Goal: Information Seeking & Learning: Check status

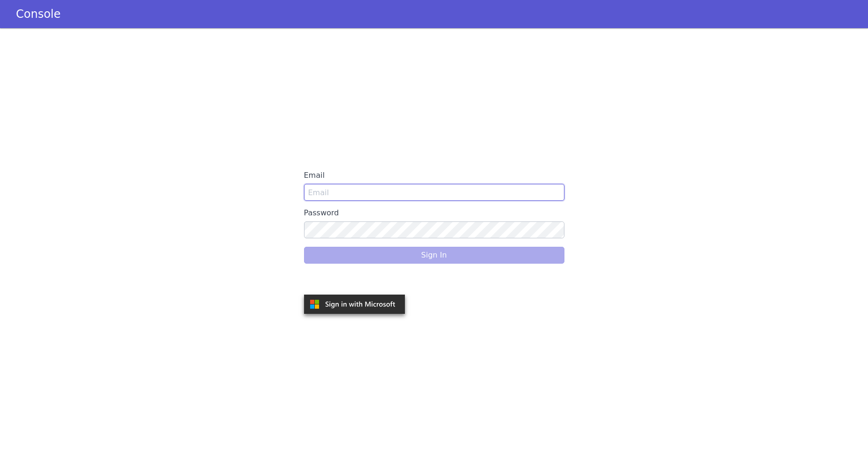
click at [330, 195] on input "Email" at bounding box center [434, 192] width 260 height 17
paste input "Lauren@americanfinancellc.com"
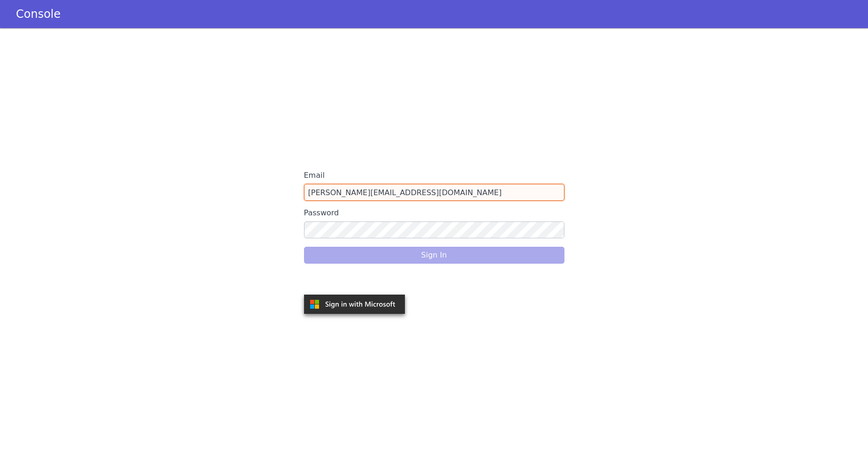
type input "Lauren@americanfinancellc.com"
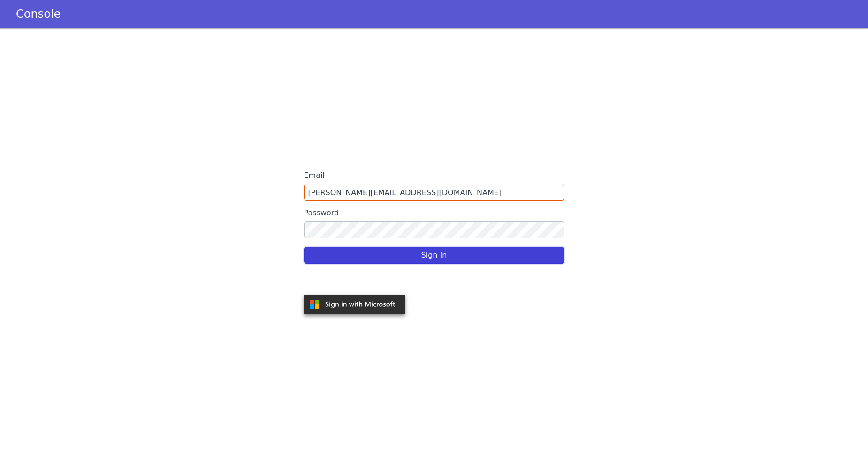
click at [371, 252] on button "Sign In" at bounding box center [434, 255] width 260 height 17
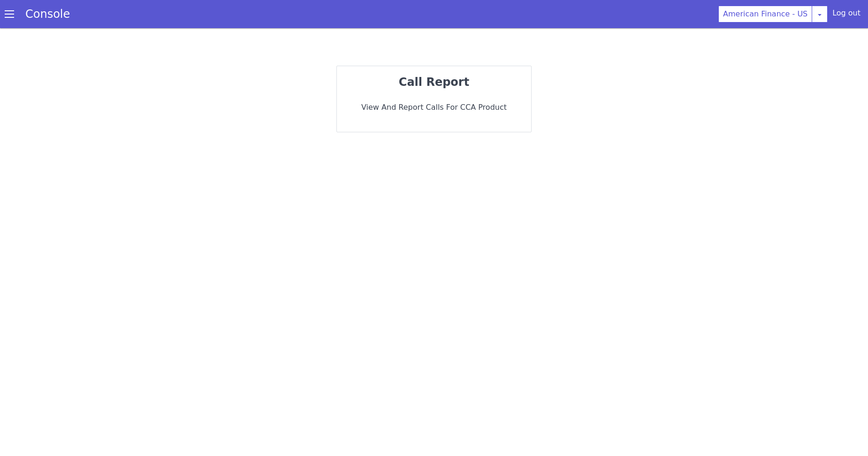
click at [6, 20] on div "Console" at bounding box center [43, 14] width 86 height 26
click at [6, 14] on span at bounding box center [9, 13] width 9 height 9
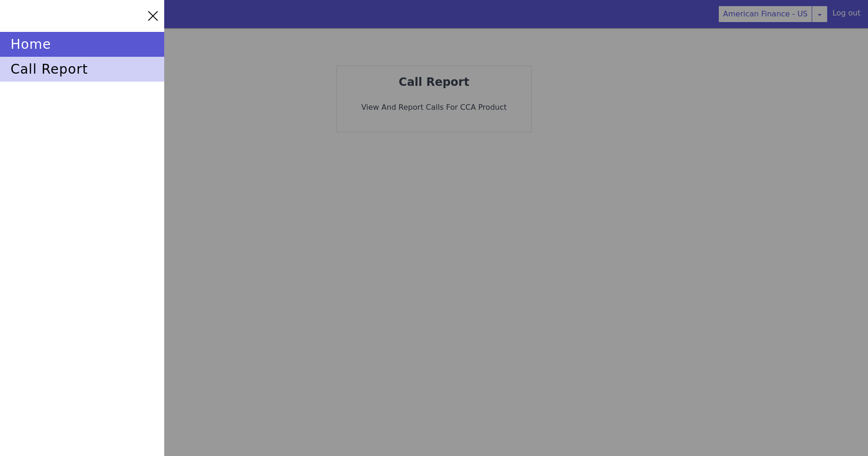
click at [57, 77] on div "call report" at bounding box center [82, 69] width 164 height 25
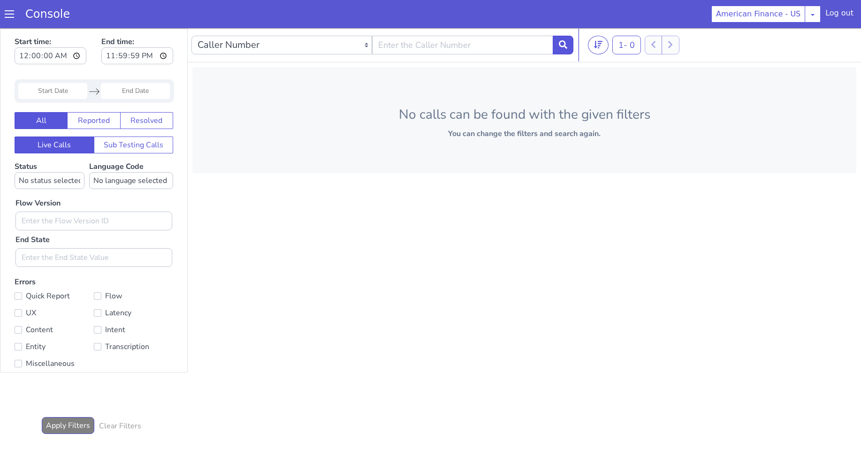
click at [69, 90] on input "Start Date" at bounding box center [52, 91] width 69 height 16
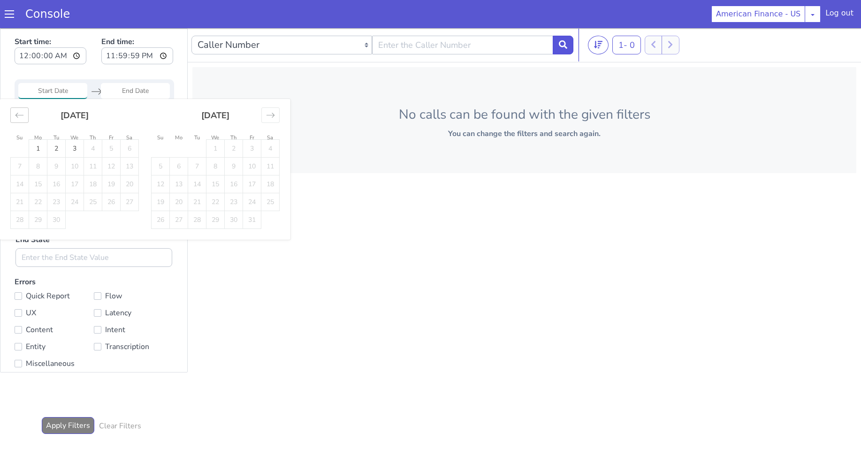
click at [18, 119] on icon "Move backward to switch to the previous month." at bounding box center [19, 115] width 9 height 9
click at [126, 224] on td "30" at bounding box center [130, 220] width 18 height 18
type input "30 Aug 2025"
click at [124, 89] on input "End Date" at bounding box center [135, 91] width 69 height 16
click at [132, 217] on td "30" at bounding box center [130, 220] width 18 height 18
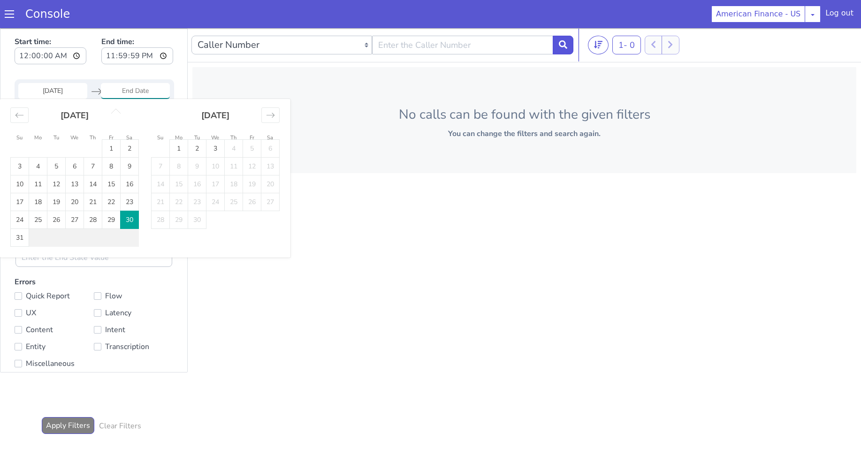
type input "30 Aug 2025"
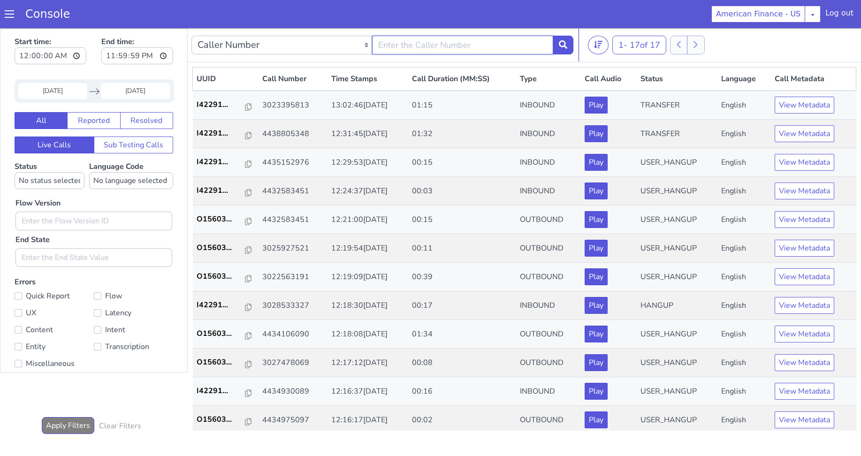
click at [439, 41] on input "text" at bounding box center [462, 45] width 181 height 19
paste input "3023395813"
type input "3023395813"
click at [565, 48] on icon at bounding box center [563, 44] width 8 height 8
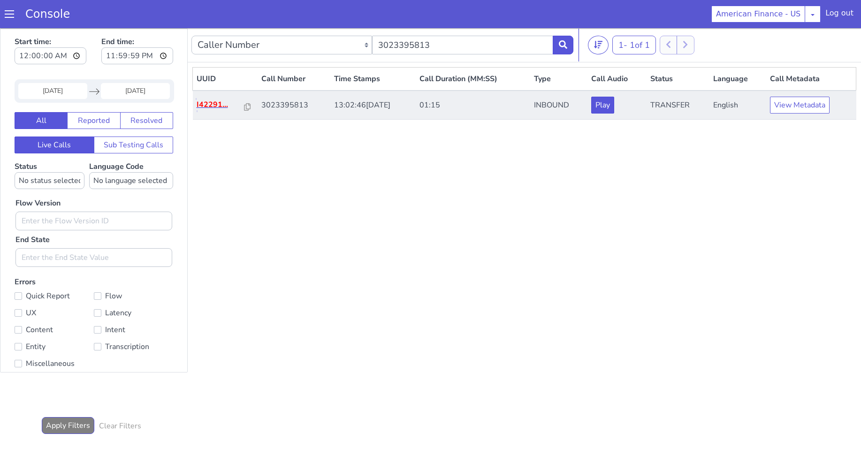
click at [204, 103] on p "I42291..." at bounding box center [221, 104] width 48 height 11
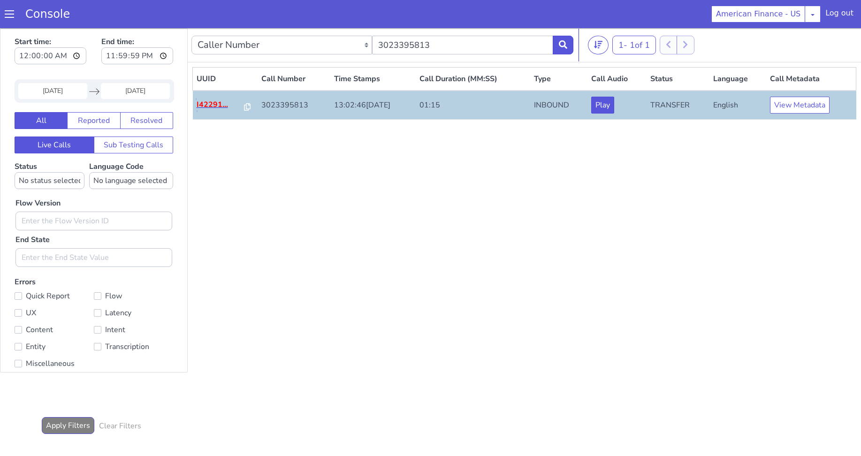
click at [218, 102] on p "I42291..." at bounding box center [221, 104] width 48 height 11
click at [244, 104] on icon at bounding box center [247, 107] width 7 height 8
click at [285, 105] on td "3023395813" at bounding box center [294, 105] width 73 height 29
click at [806, 104] on button "View Metadata" at bounding box center [800, 105] width 60 height 17
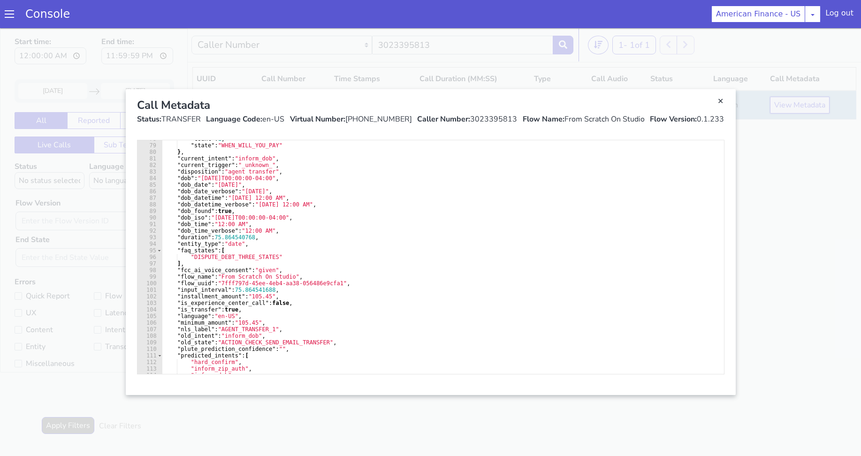
scroll to position [511, 0]
click at [720, 99] on link "Close" at bounding box center [720, 101] width 9 height 9
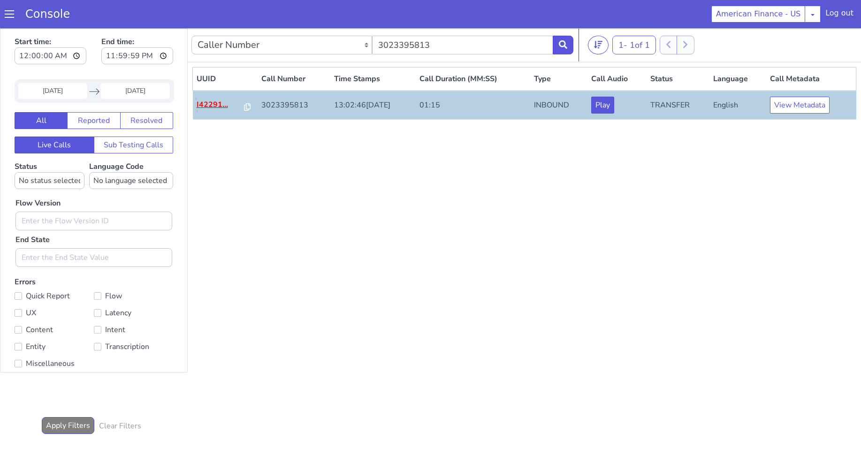
click at [216, 105] on p "I42291..." at bounding box center [221, 104] width 48 height 11
click at [101, 123] on button "Reported" at bounding box center [93, 120] width 53 height 17
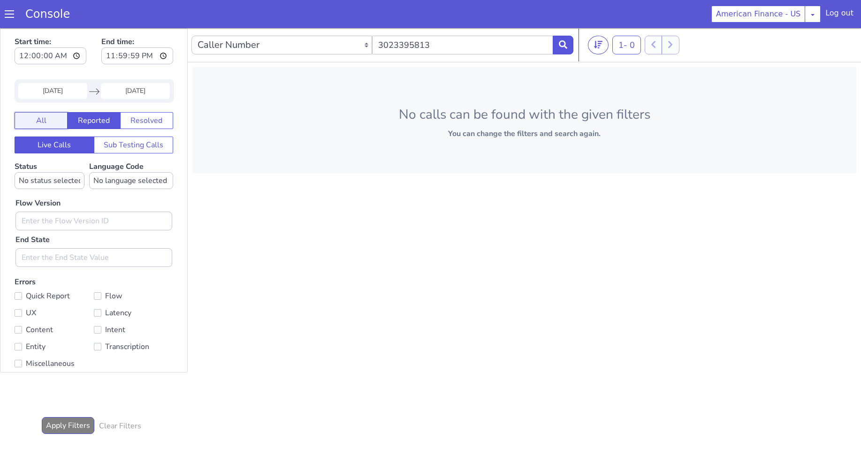
click at [37, 118] on button "All" at bounding box center [41, 120] width 53 height 17
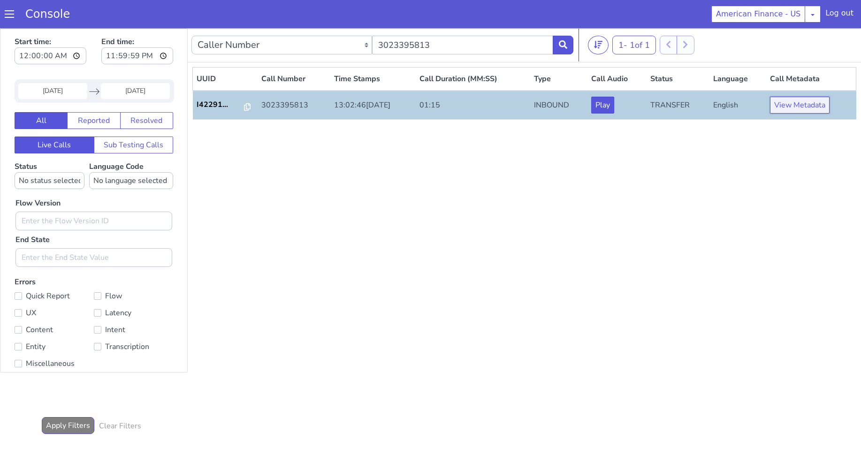
click at [795, 104] on button "View Metadata" at bounding box center [800, 105] width 60 height 17
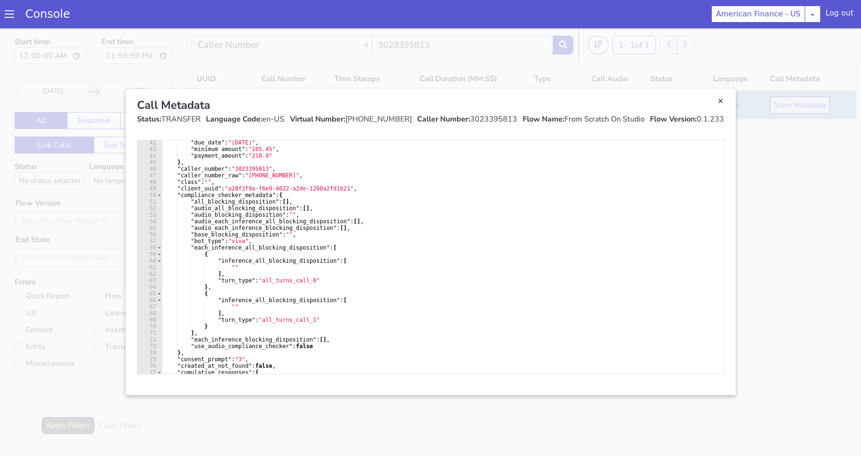
scroll to position [300, 0]
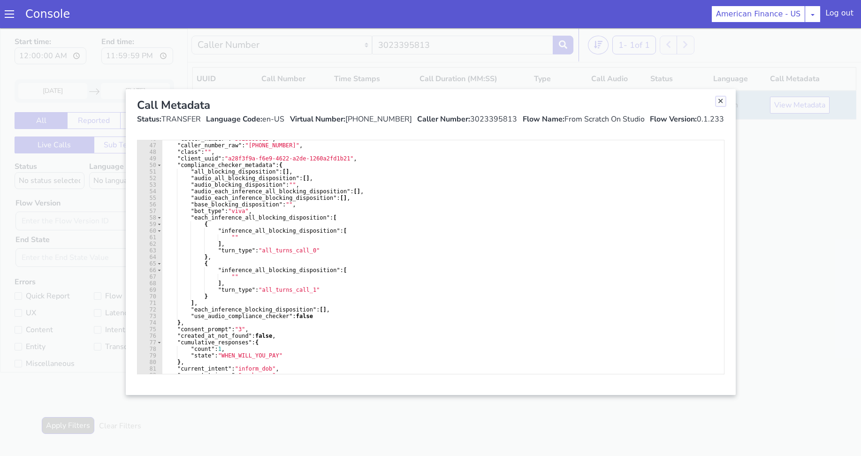
click at [725, 100] on link "Close" at bounding box center [720, 101] width 9 height 9
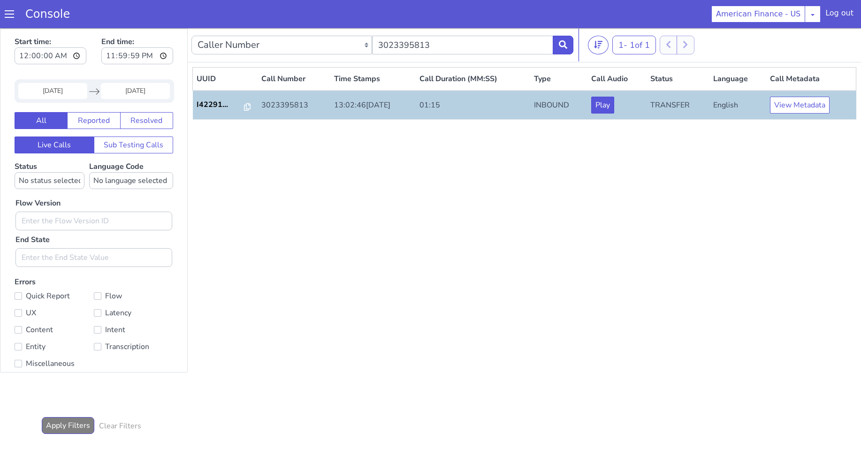
click at [549, 227] on div "UUID Call Number Time Stamps Call Duration (MM:SS) Type Call Audio Status Langu…" at bounding box center [524, 249] width 664 height 364
drag, startPoint x: 449, startPoint y: 48, endPoint x: 323, endPoint y: 50, distance: 125.8
click at [323, 50] on div "Caller Number Call UUID Custom Parameter 3023395813" at bounding box center [382, 45] width 382 height 26
click at [429, 52] on input "text" at bounding box center [462, 45] width 181 height 19
paste input "4438805348"
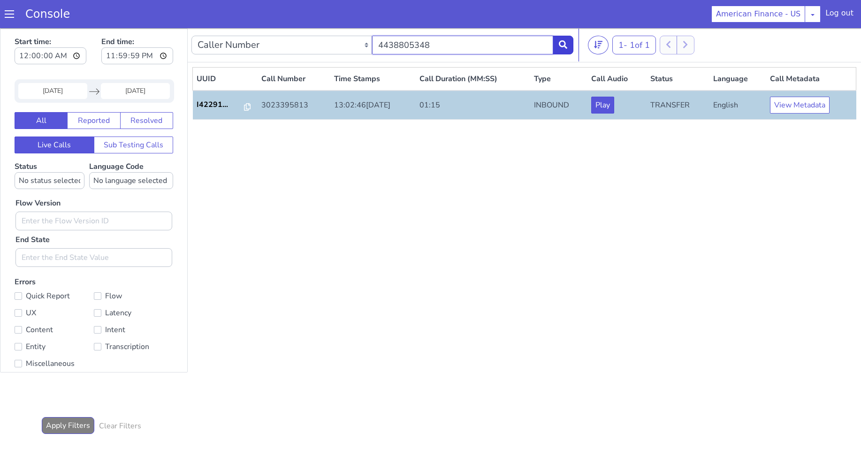
type input "4438805348"
click at [564, 45] on icon at bounding box center [563, 44] width 8 height 8
click at [212, 105] on p "I42291..." at bounding box center [221, 104] width 48 height 11
click at [783, 103] on button "View Metadata" at bounding box center [800, 105] width 60 height 17
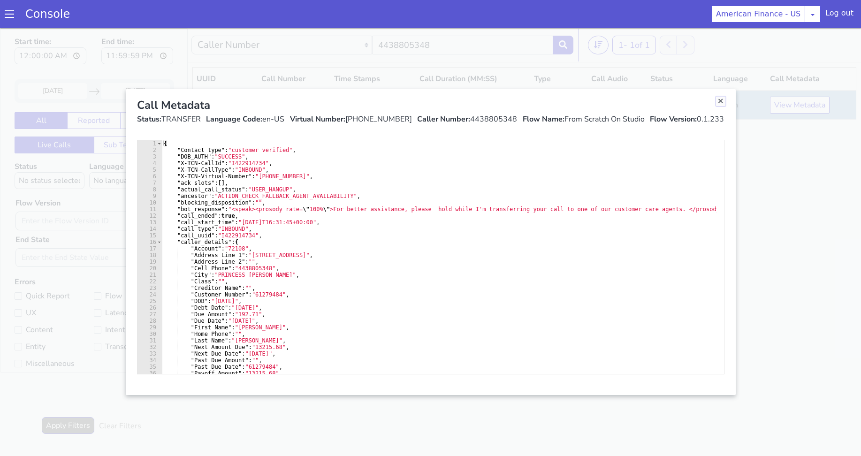
click at [720, 99] on link "Close" at bounding box center [720, 101] width 9 height 9
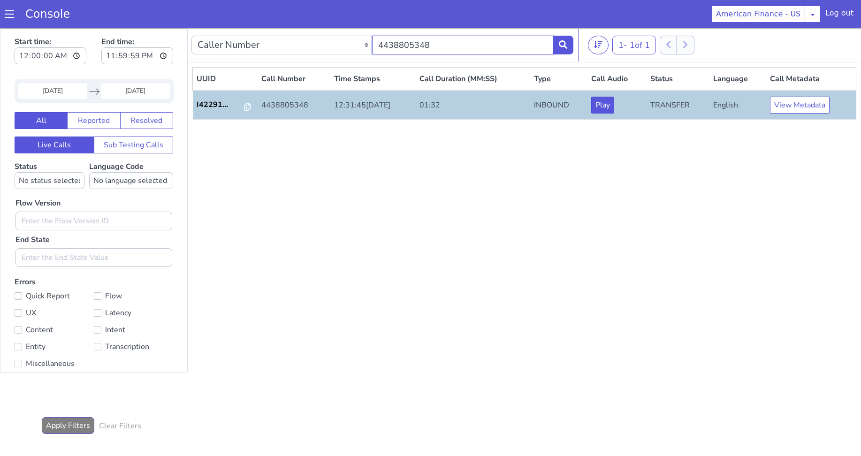
drag, startPoint x: 406, startPoint y: 49, endPoint x: 308, endPoint y: 53, distance: 98.2
click at [304, 52] on div "Caller Number Call UUID Custom Parameter 4438805348" at bounding box center [382, 45] width 382 height 26
drag, startPoint x: 413, startPoint y: 49, endPoint x: 417, endPoint y: 48, distance: 4.7
click at [413, 49] on input "text" at bounding box center [462, 45] width 181 height 19
paste input "3023395813"
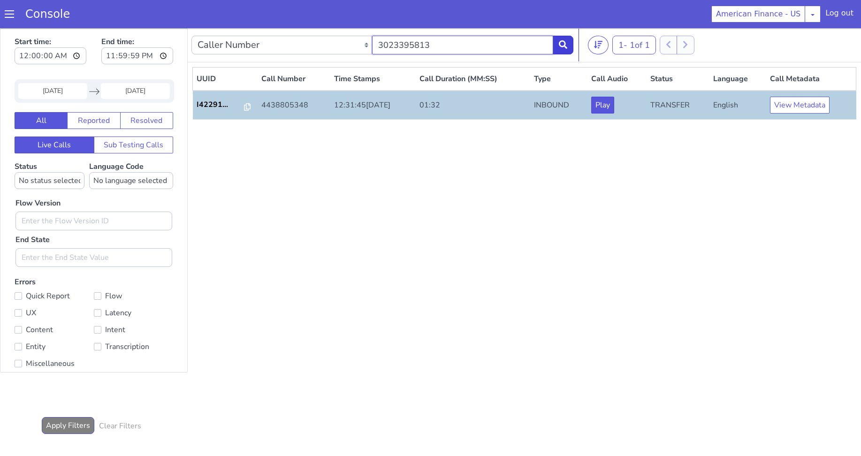
type input "3023395813"
click at [562, 49] on button at bounding box center [563, 45] width 21 height 19
click at [818, 101] on button "View Metadata" at bounding box center [800, 105] width 60 height 17
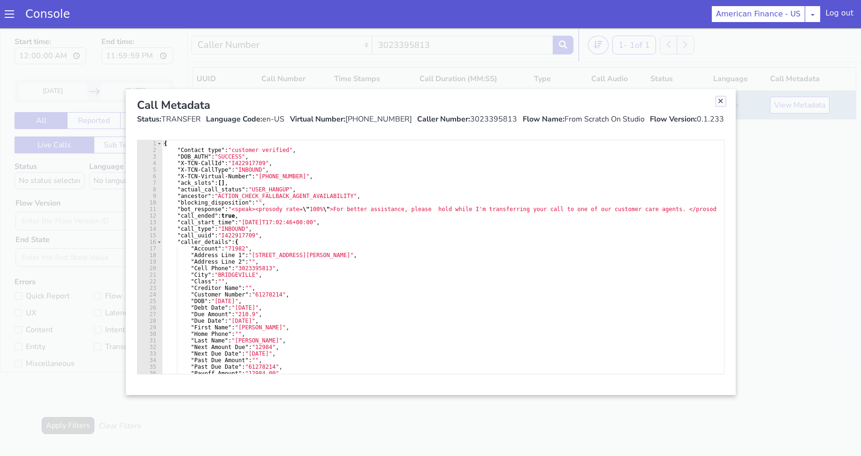
click at [721, 101] on link "Close" at bounding box center [720, 101] width 9 height 9
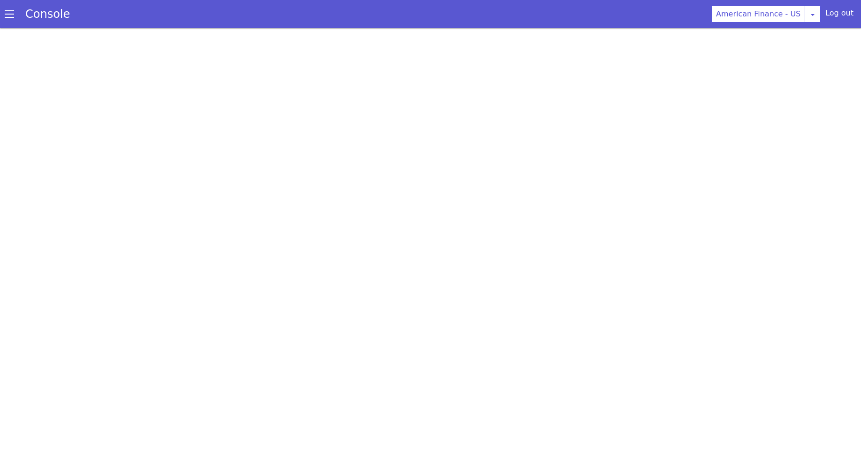
click at [608, 126] on div at bounding box center [430, 242] width 861 height 428
click at [6, 18] on span at bounding box center [9, 13] width 9 height 9
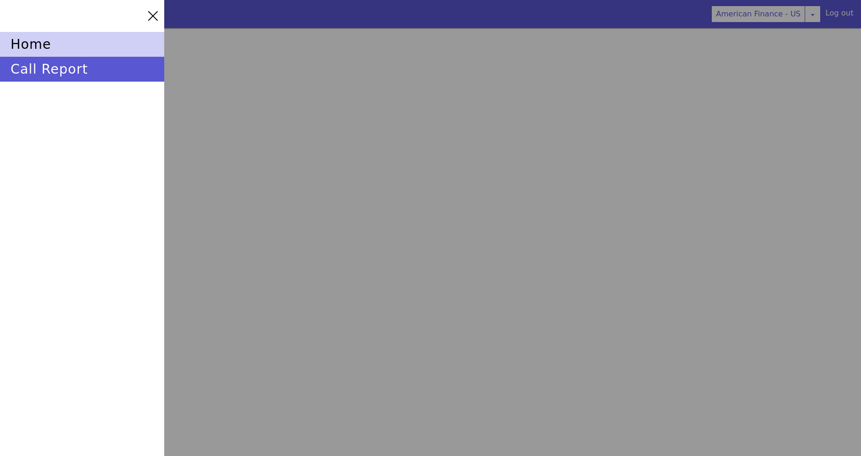
click at [42, 42] on div "home" at bounding box center [82, 44] width 164 height 25
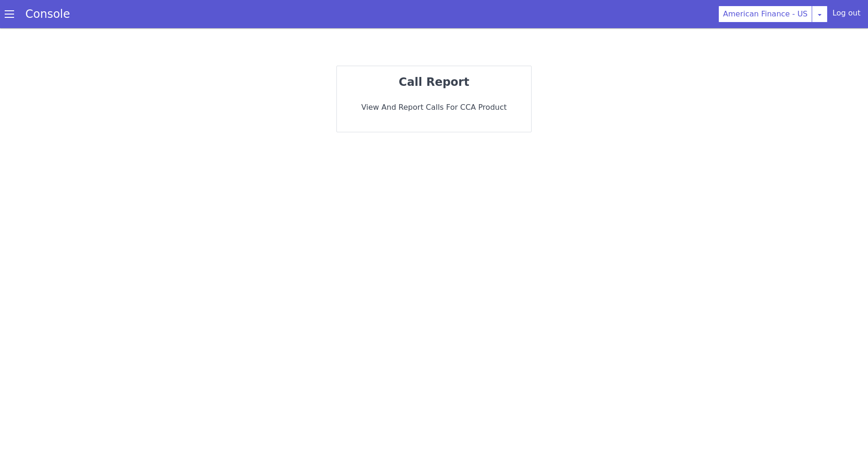
click at [10, 19] on span at bounding box center [9, 13] width 9 height 9
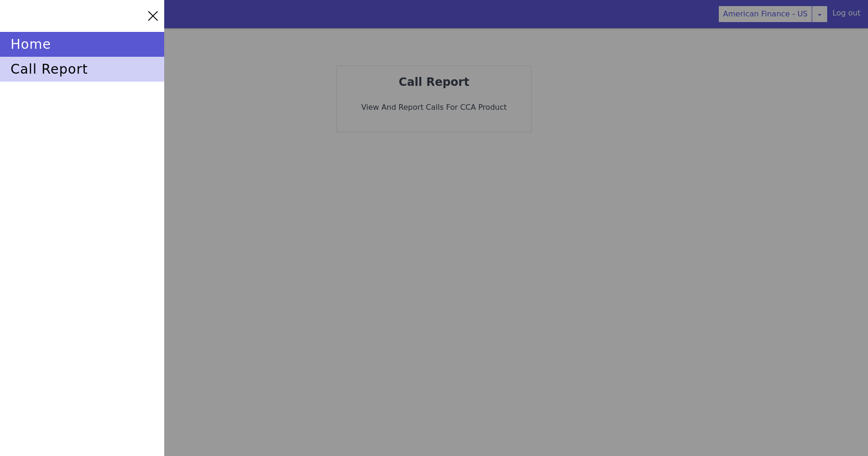
click at [36, 67] on div "call report" at bounding box center [82, 69] width 164 height 25
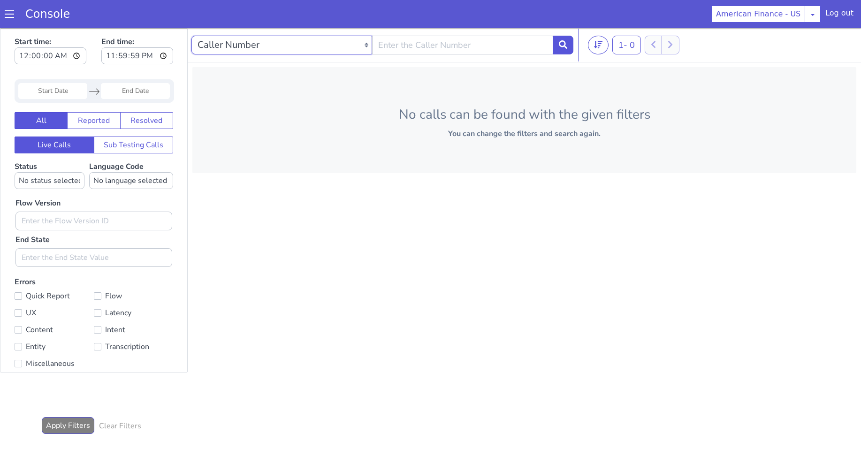
click at [235, 46] on select "Caller Number Call UUID Custom Parameter" at bounding box center [281, 45] width 181 height 19
click at [443, 44] on input "text" at bounding box center [462, 45] width 181 height 19
paste input "4438805348"
type input "4438805348"
click at [559, 49] on icon at bounding box center [563, 44] width 8 height 8
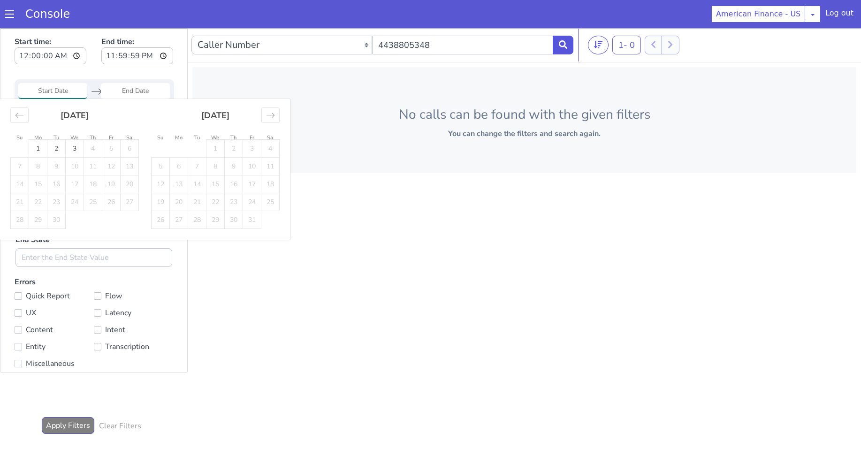
click at [49, 90] on input "Start Date" at bounding box center [52, 91] width 69 height 16
click at [23, 114] on icon "Move backward to switch to the previous month." at bounding box center [19, 115] width 9 height 9
click at [132, 219] on td "30" at bounding box center [130, 220] width 18 height 18
type input "30 Aug 2025"
click at [137, 92] on input "End Date" at bounding box center [135, 91] width 69 height 16
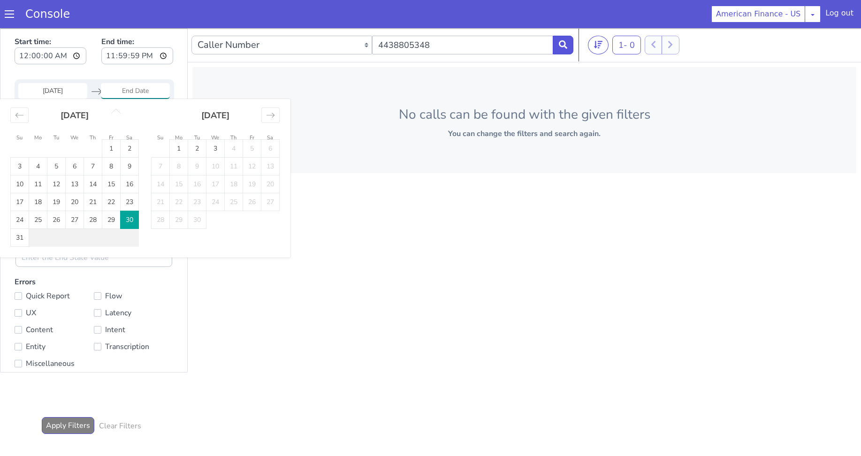
click at [198, 220] on td "30" at bounding box center [197, 220] width 18 height 18
click at [133, 219] on td "30" at bounding box center [130, 220] width 18 height 18
type input "30 Aug 2025"
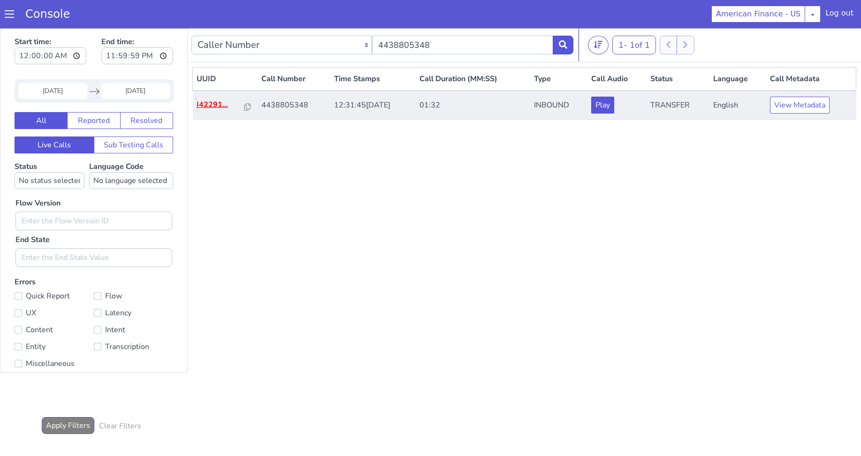
click at [214, 107] on p "I42291..." at bounding box center [221, 104] width 48 height 11
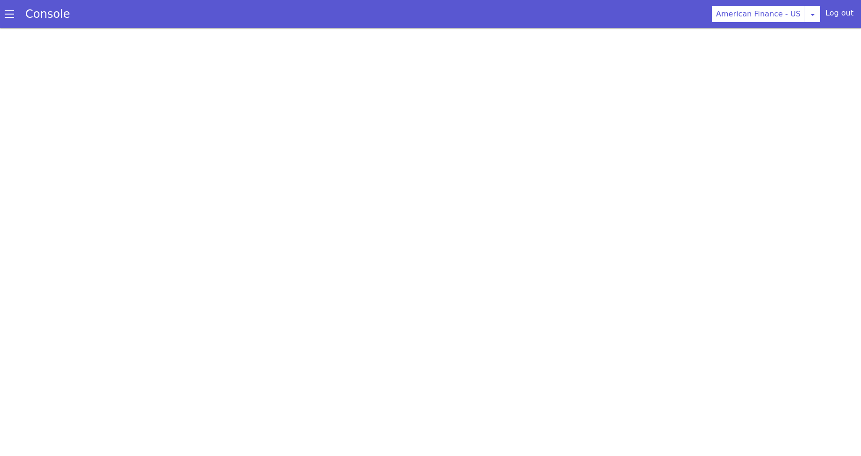
click at [251, 195] on div at bounding box center [430, 242] width 861 height 428
drag, startPoint x: 369, startPoint y: 111, endPoint x: 353, endPoint y: 190, distance: 80.4
click at [361, 194] on div at bounding box center [430, 242] width 861 height 428
drag, startPoint x: 272, startPoint y: 176, endPoint x: 268, endPoint y: 166, distance: 11.2
click at [268, 165] on div at bounding box center [430, 242] width 861 height 428
